Goal: Check status: Check status

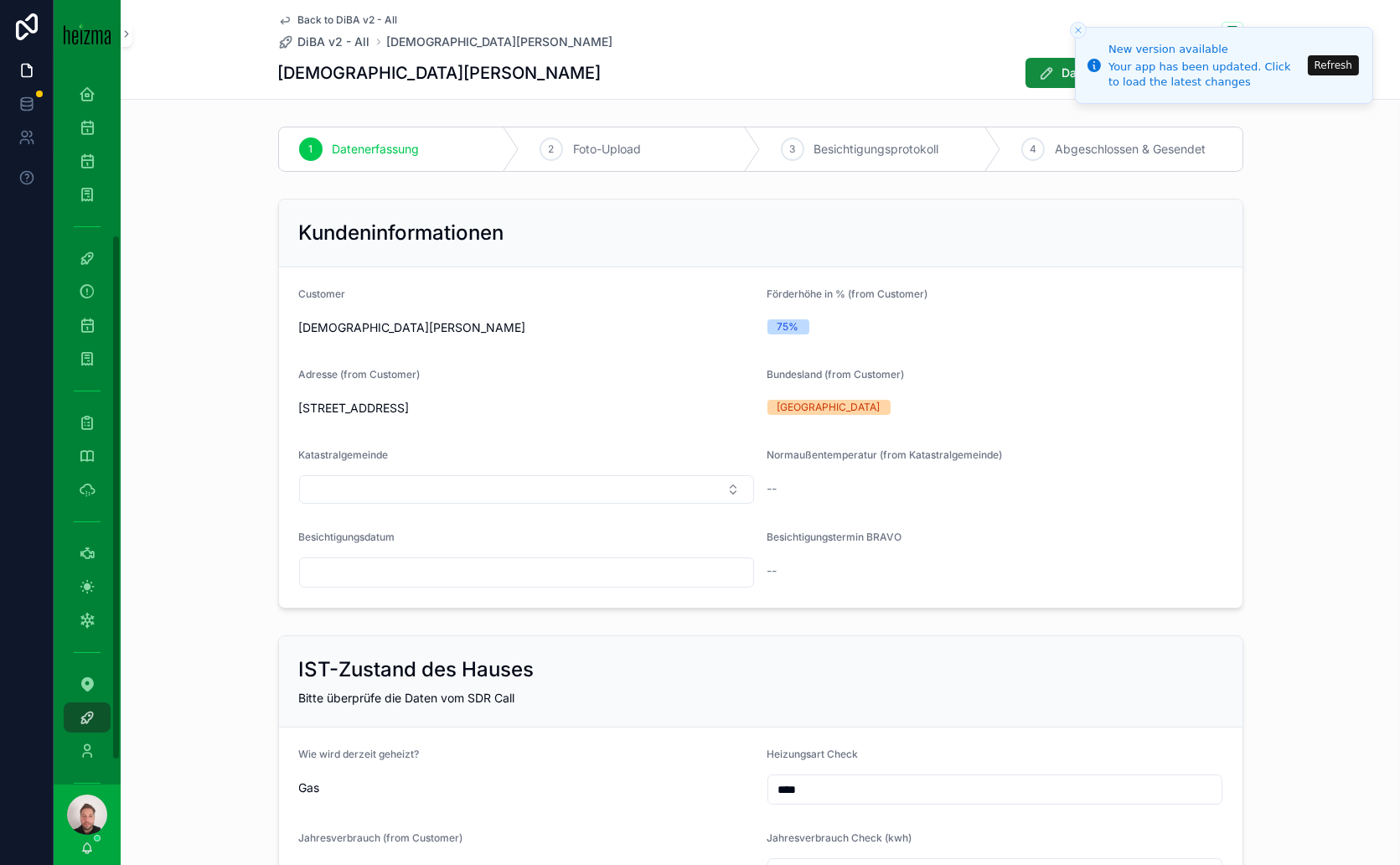
scroll to position [3258, 0]
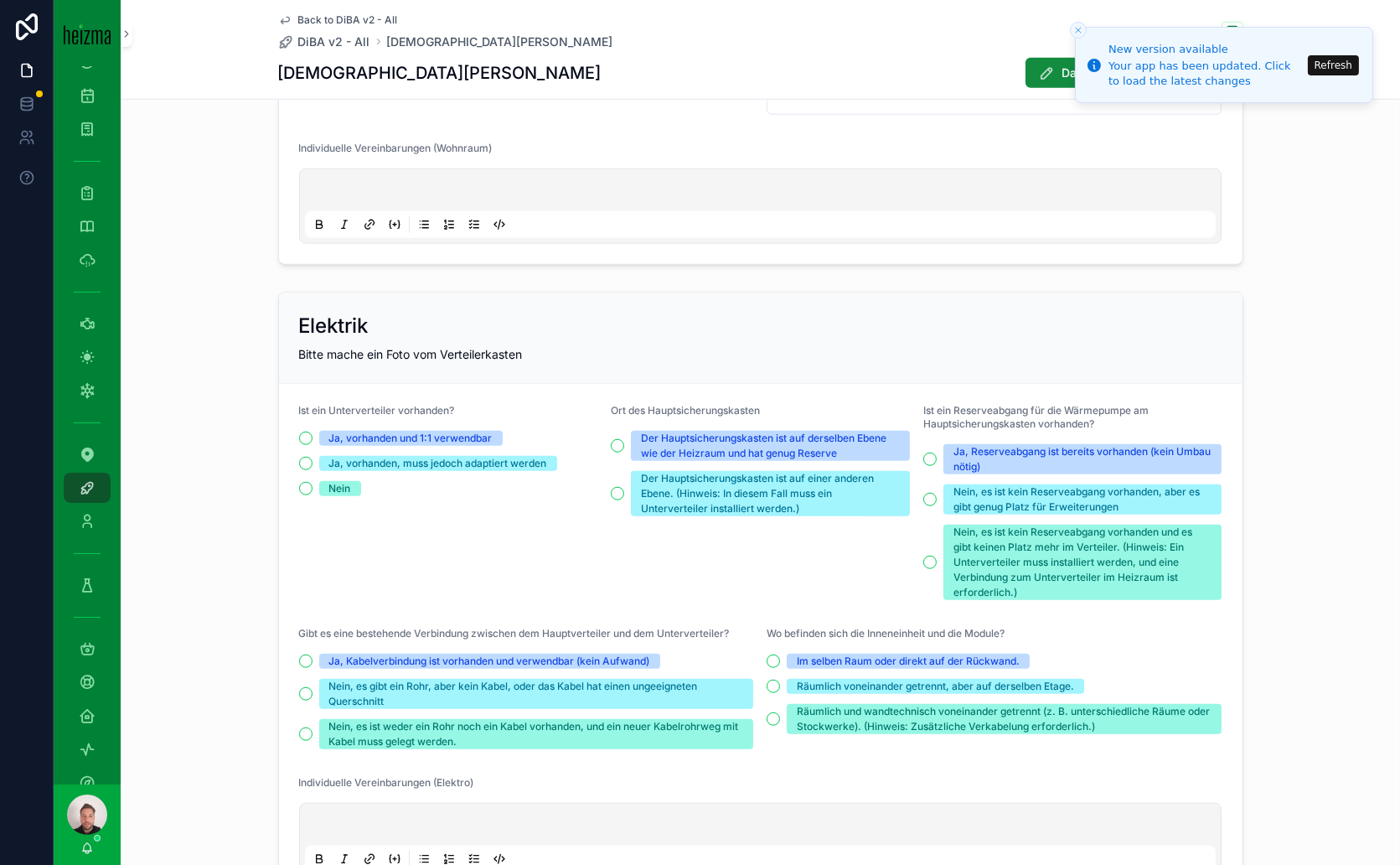
click at [1333, 59] on button "Refresh" at bounding box center [1333, 65] width 51 height 20
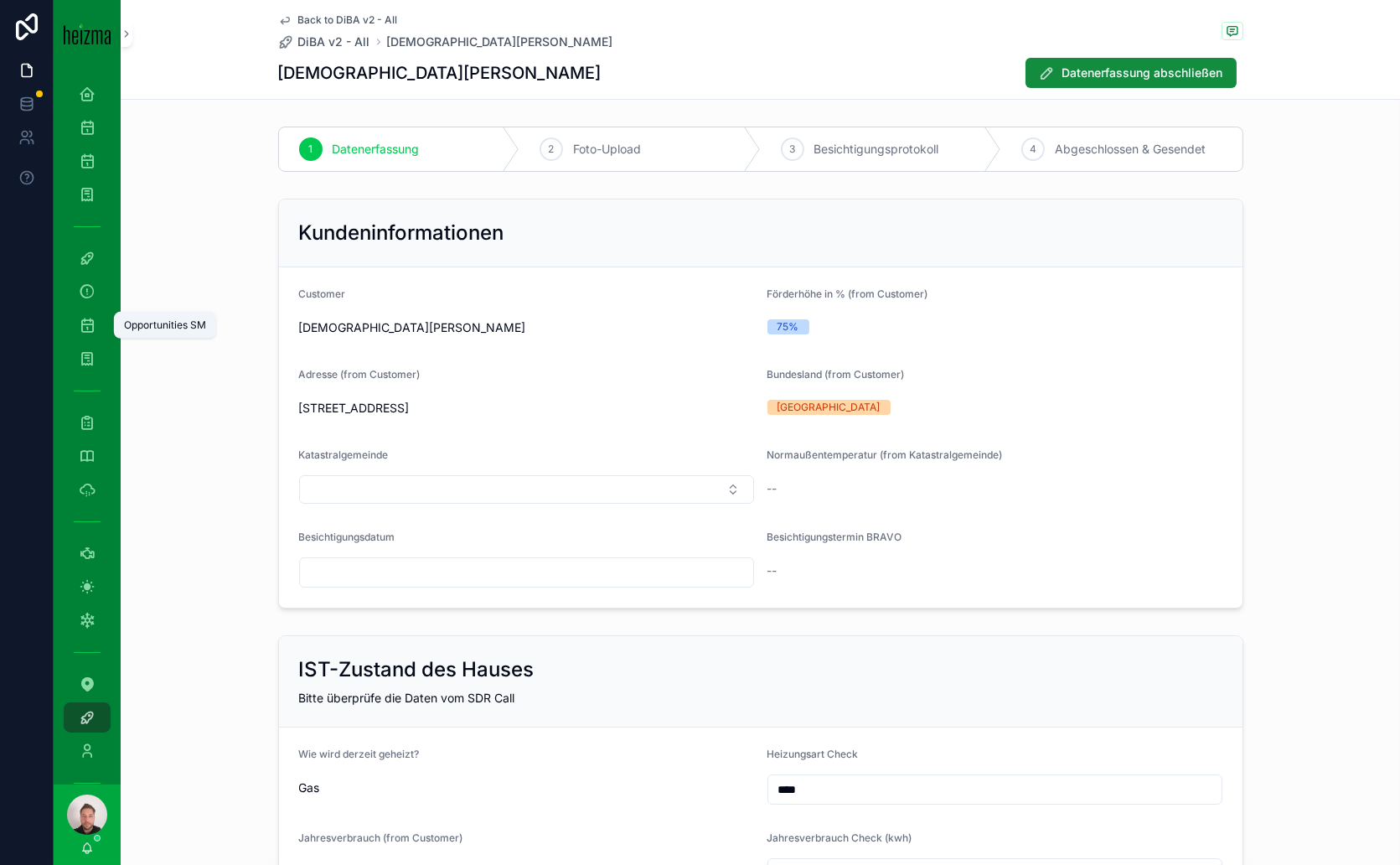
click at [88, 320] on icon "scrollable content" at bounding box center [87, 325] width 17 height 17
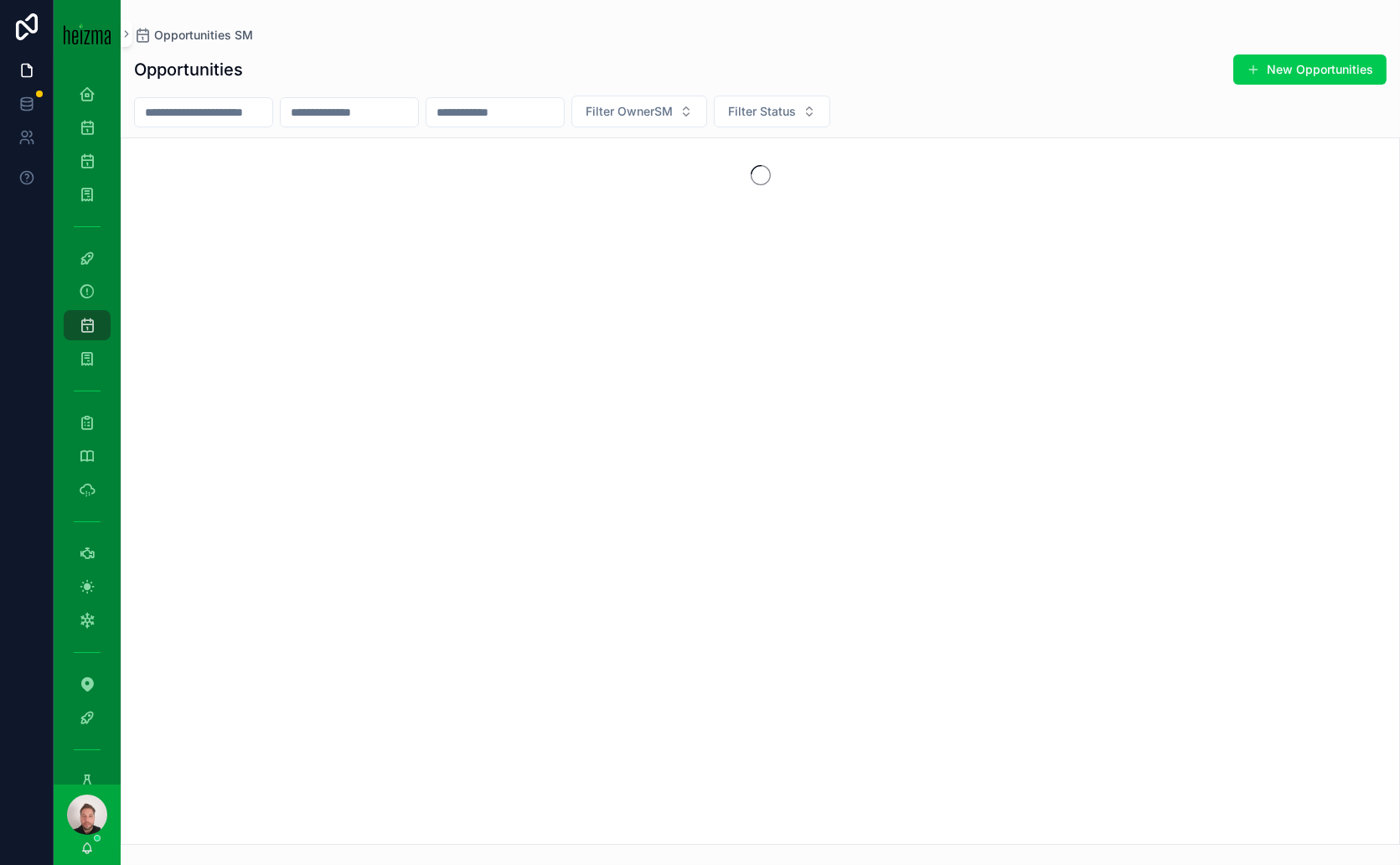
click at [260, 106] on input "scrollable content" at bounding box center [203, 113] width 137 height 24
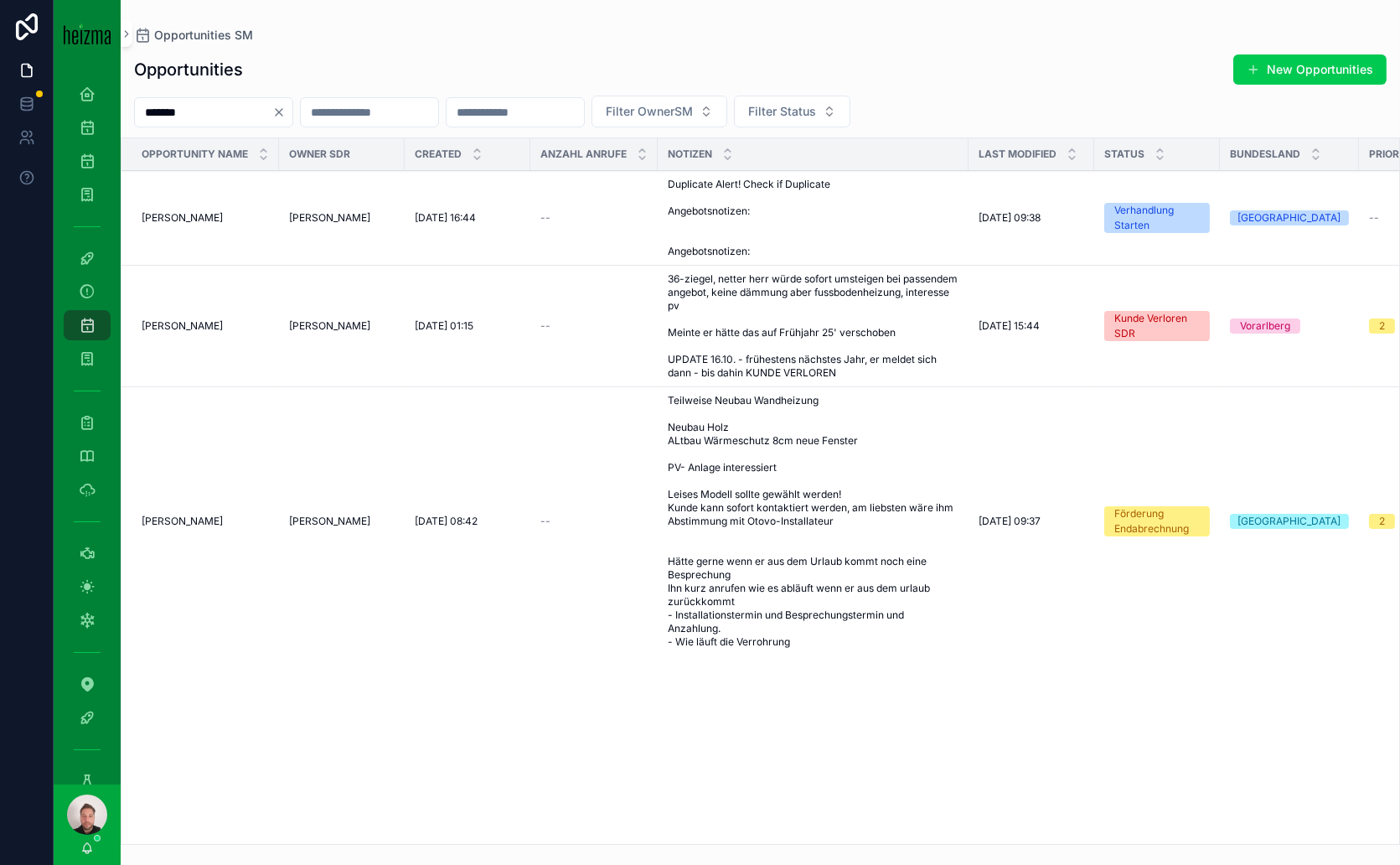
type input "*******"
click at [218, 222] on span "Claudio di Bernardo" at bounding box center [182, 218] width 81 height 14
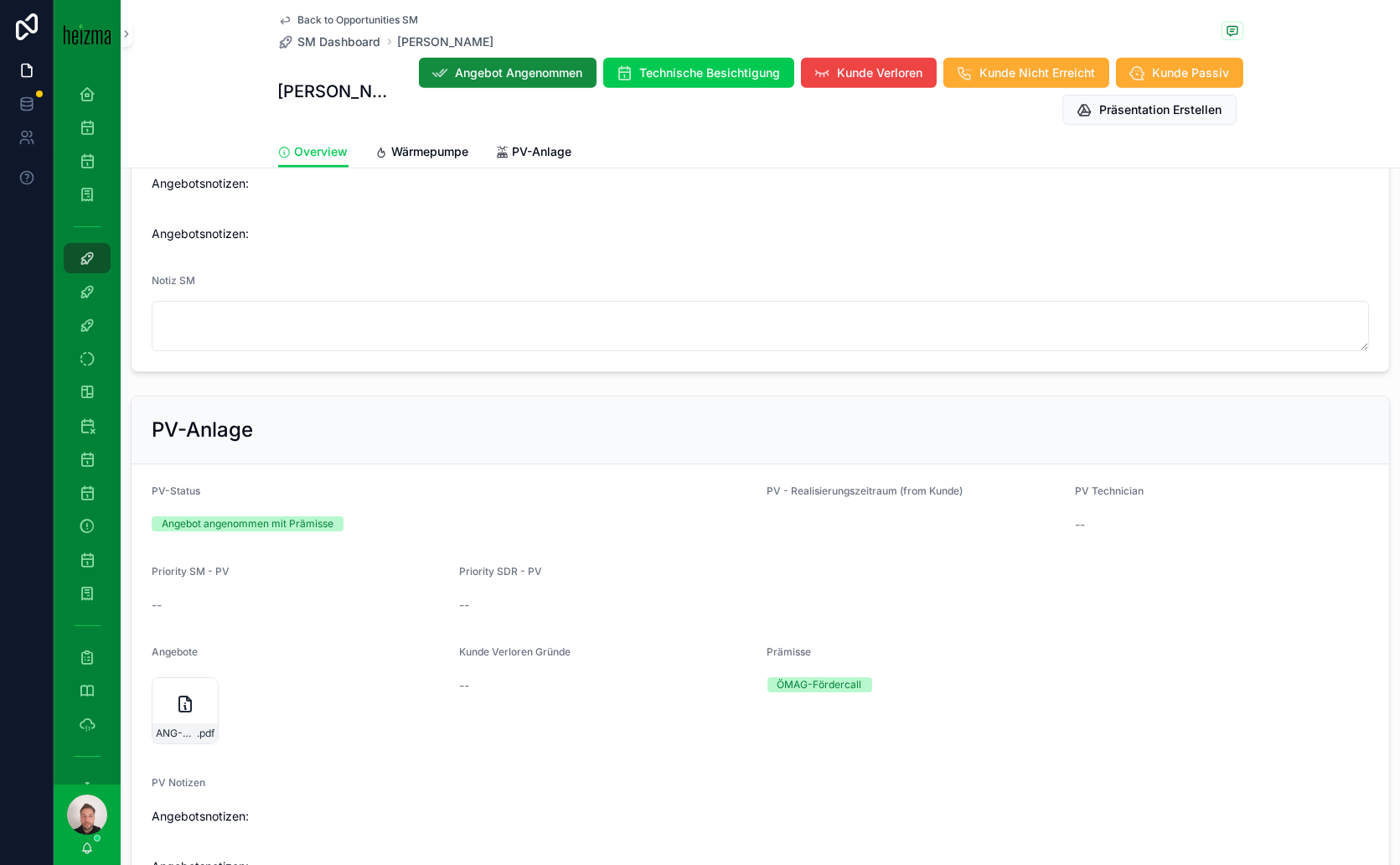
scroll to position [1769, 0]
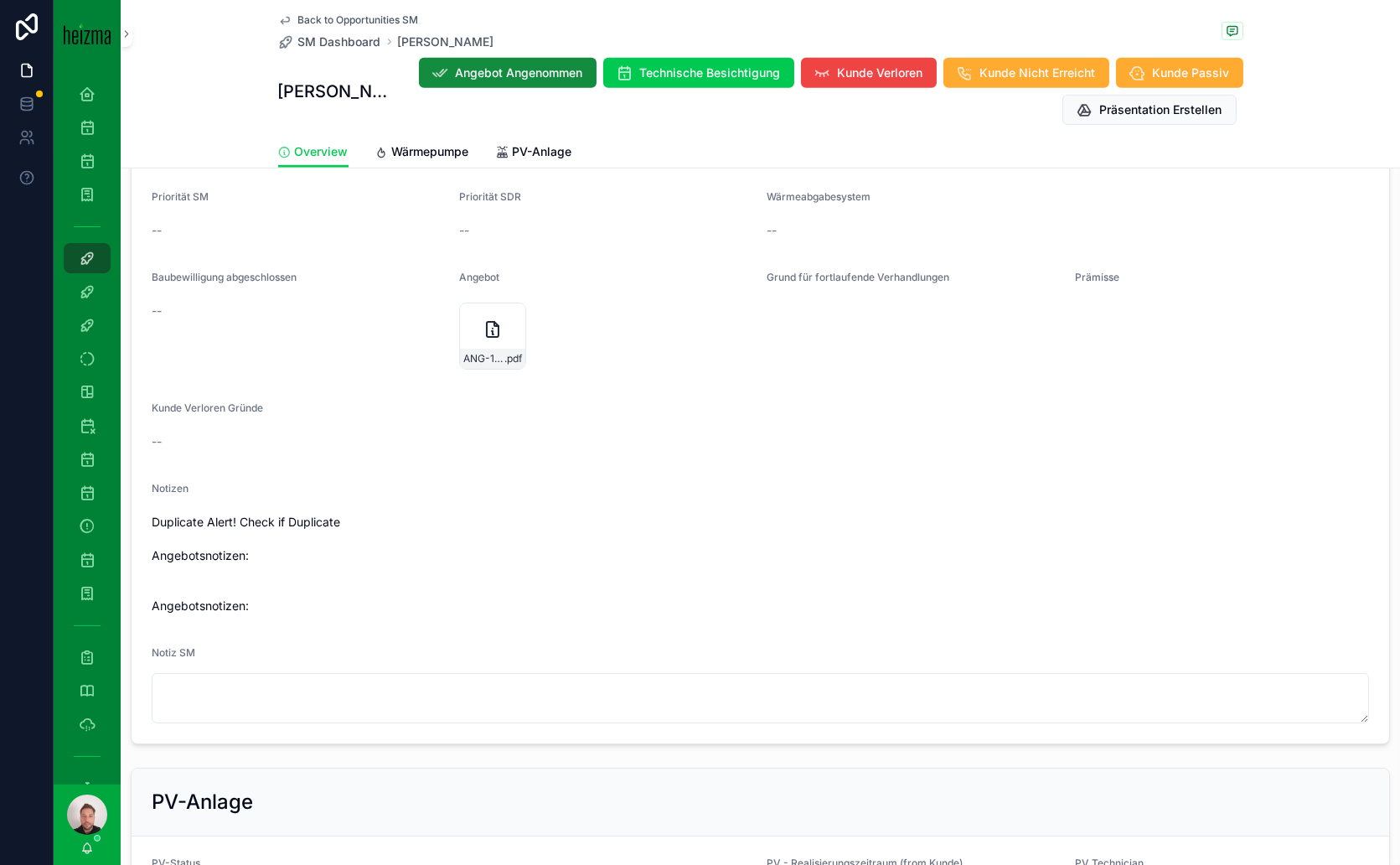
click at [487, 314] on div "ANG-12730--di-Bernardo-2025-08-28 .pdf" at bounding box center [492, 335] width 67 height 67
